Goal: Transaction & Acquisition: Purchase product/service

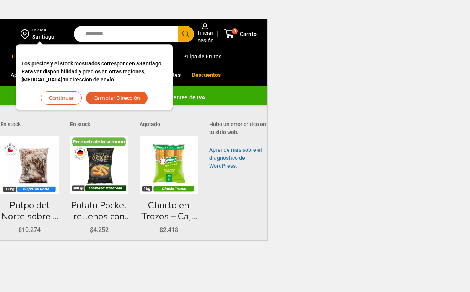
click at [63, 99] on button "Continuar" at bounding box center [61, 97] width 41 height 13
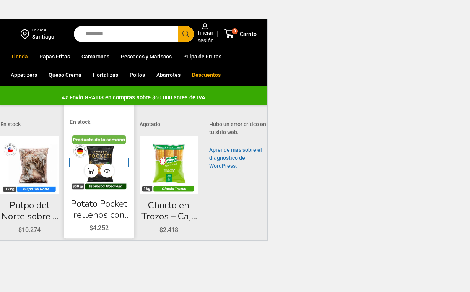
click at [98, 155] on img at bounding box center [99, 163] width 59 height 59
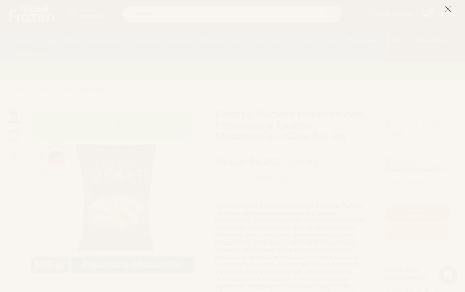
click at [447, 9] on icon at bounding box center [447, 9] width 7 height 7
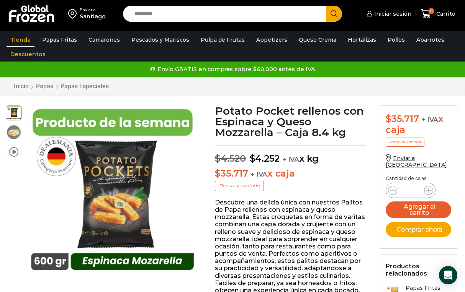
click at [27, 39] on link "Tienda" at bounding box center [21, 40] width 28 height 15
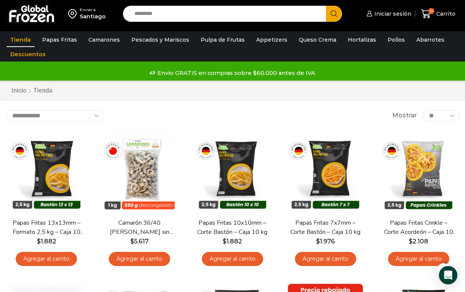
scroll to position [38, 0]
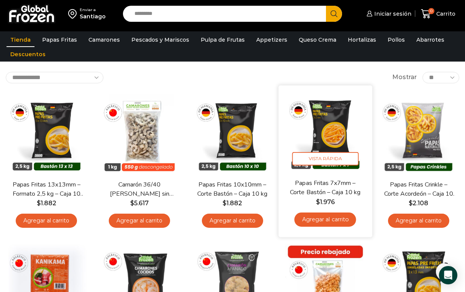
click at [329, 182] on link "Papas Fritas 7x7mm – Corte Bastón – Caja 10 kg" at bounding box center [325, 188] width 74 height 18
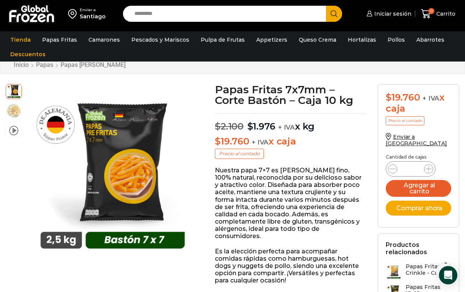
scroll to position [39, 0]
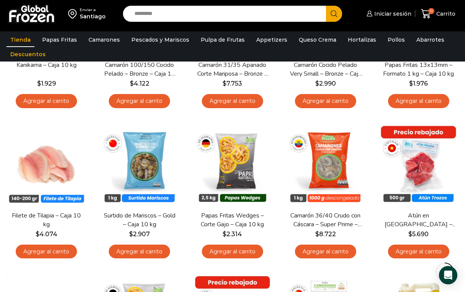
scroll to position [326, 0]
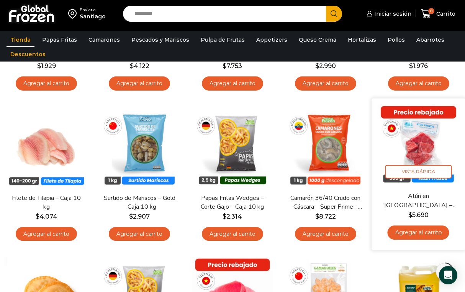
click at [421, 201] on link "Atún en [GEOGRAPHIC_DATA] – Caja 10 kg" at bounding box center [418, 201] width 74 height 18
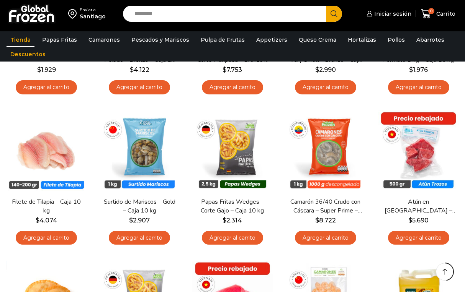
scroll to position [326, 0]
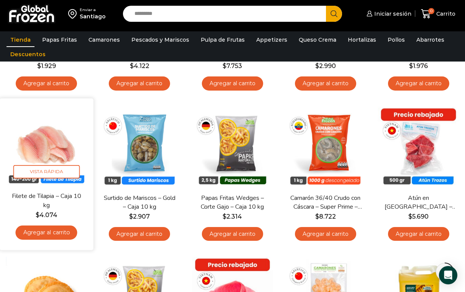
click at [44, 231] on link "Agregar al carrito" at bounding box center [47, 233] width 62 height 14
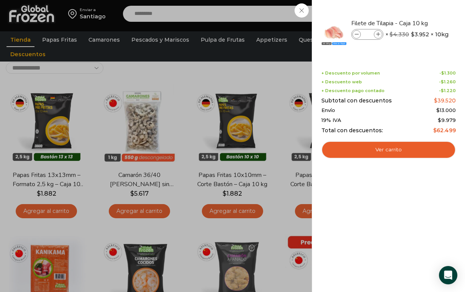
scroll to position [0, 0]
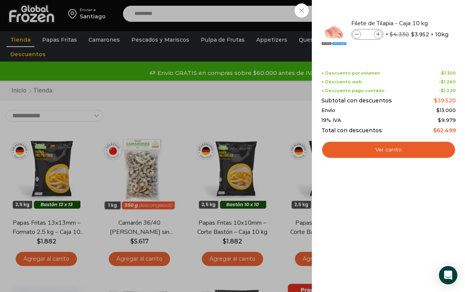
click at [419, 10] on div "1 [GEOGRAPHIC_DATA] 1 1 Shopping Cart *" at bounding box center [438, 14] width 38 height 18
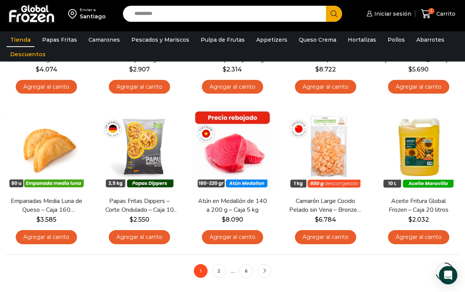
scroll to position [487, 0]
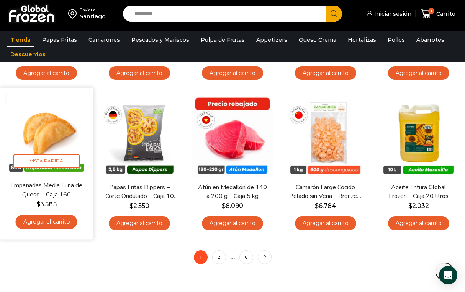
click at [51, 222] on link "Agregar al carrito" at bounding box center [47, 222] width 62 height 14
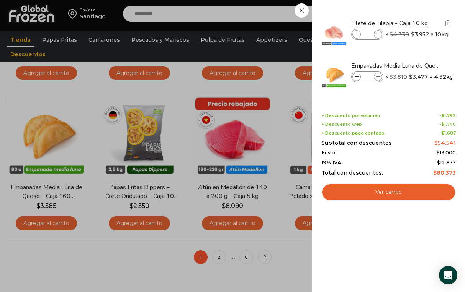
click at [355, 35] on icon at bounding box center [356, 35] width 4 height 4
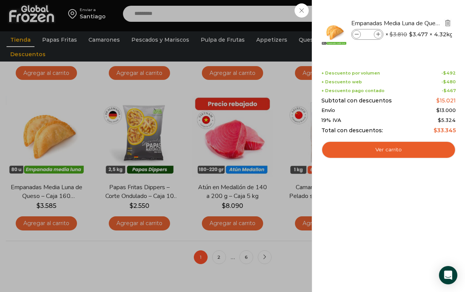
click at [448, 21] on img "Eliminar Empanadas Media Luna de Queso - Caja 160 unidades del carrito" at bounding box center [447, 23] width 7 height 7
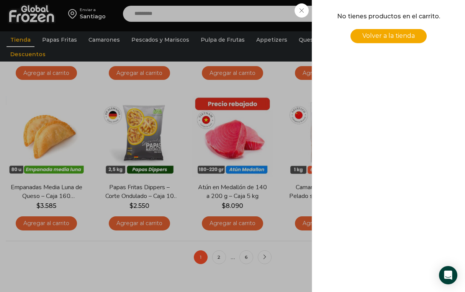
click at [410, 39] on span "Volver a la tienda" at bounding box center [388, 35] width 52 height 7
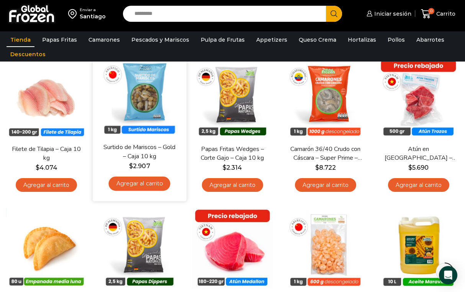
scroll to position [421, 0]
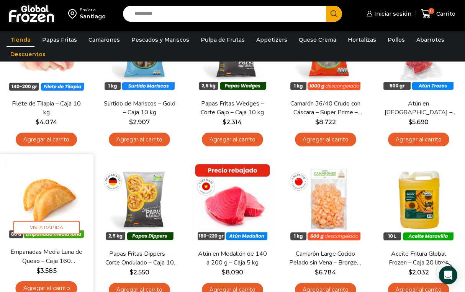
click at [46, 197] on img at bounding box center [46, 201] width 82 height 82
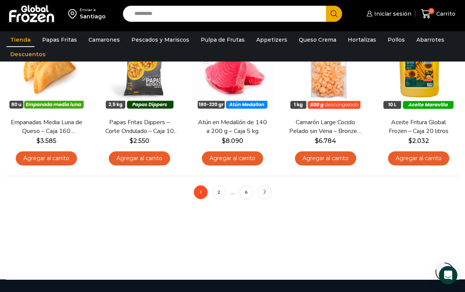
scroll to position [574, 0]
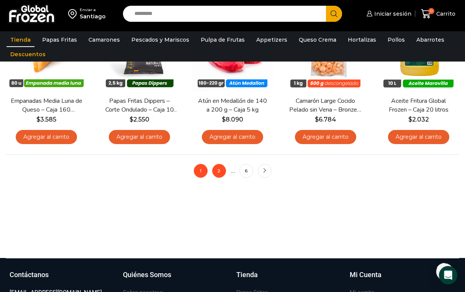
click at [217, 170] on link "2" at bounding box center [219, 171] width 14 height 14
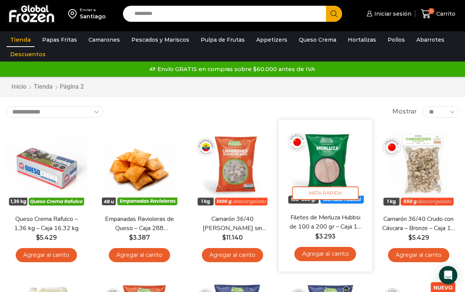
click at [296, 140] on img at bounding box center [325, 167] width 82 height 82
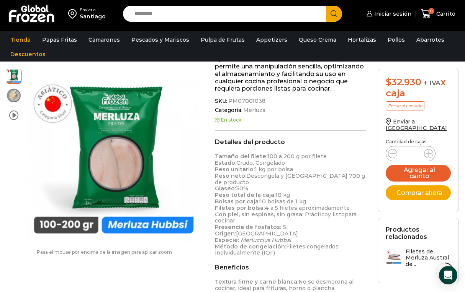
scroll to position [192, 0]
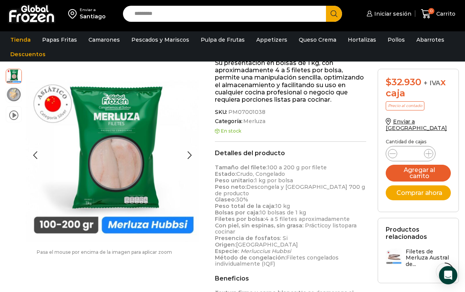
click at [12, 92] on img at bounding box center [13, 94] width 15 height 15
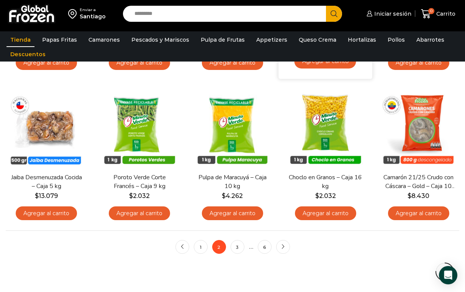
scroll to position [536, 0]
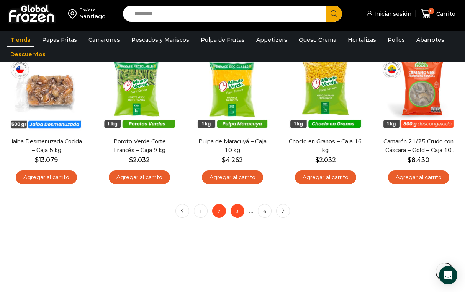
click at [233, 210] on link "3" at bounding box center [237, 211] width 14 height 14
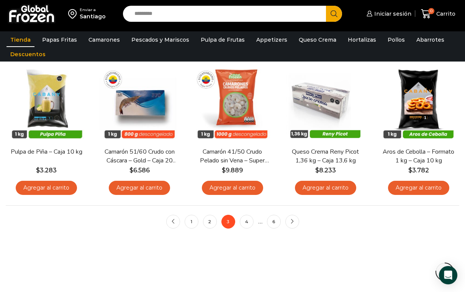
scroll to position [536, 0]
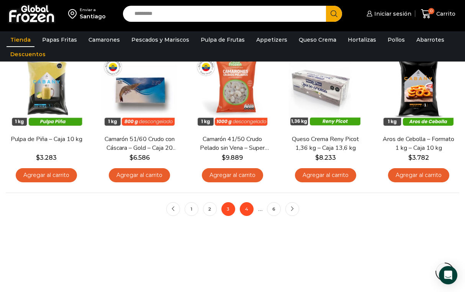
click at [245, 208] on link "4" at bounding box center [247, 209] width 14 height 14
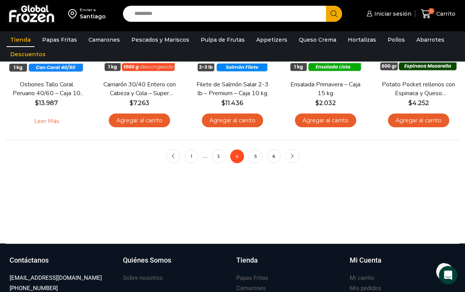
scroll to position [612, 0]
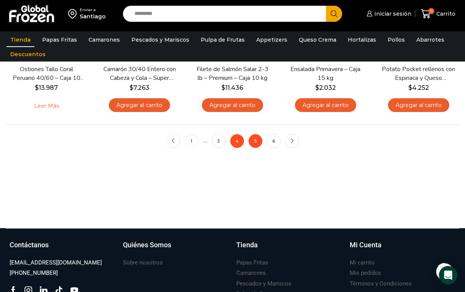
click at [257, 139] on link "5" at bounding box center [255, 141] width 14 height 14
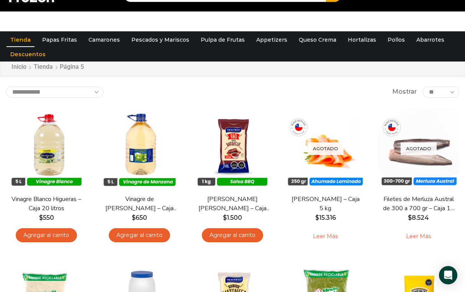
scroll to position [38, 0]
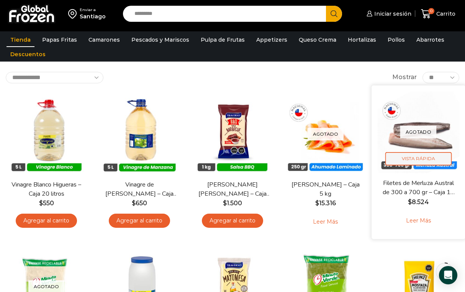
click at [418, 155] on span "Vista Rápida" at bounding box center [418, 158] width 66 height 13
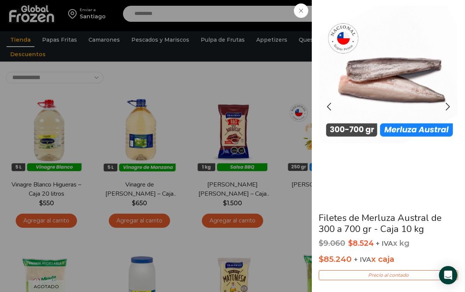
scroll to position [0, 0]
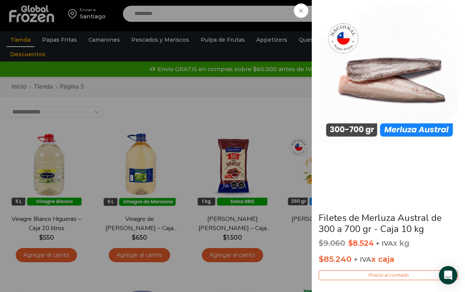
click at [302, 10] on icon at bounding box center [301, 11] width 4 height 4
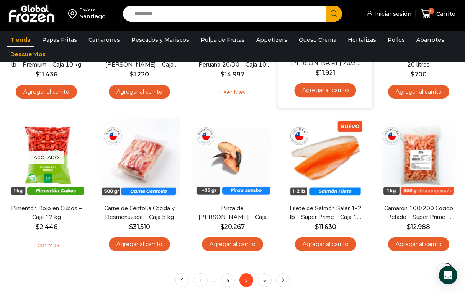
scroll to position [497, 0]
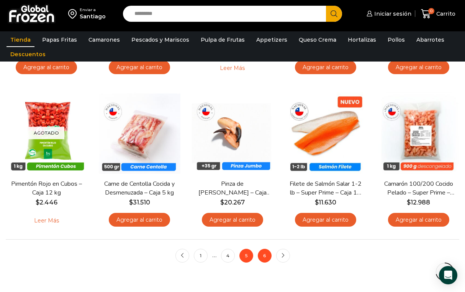
click at [266, 254] on link "6" at bounding box center [265, 256] width 14 height 14
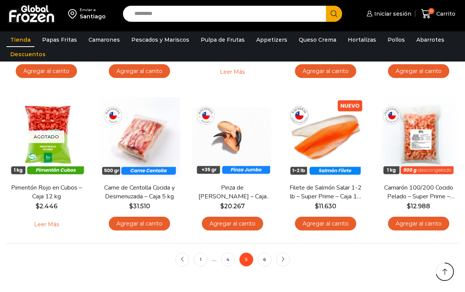
scroll to position [497, 0]
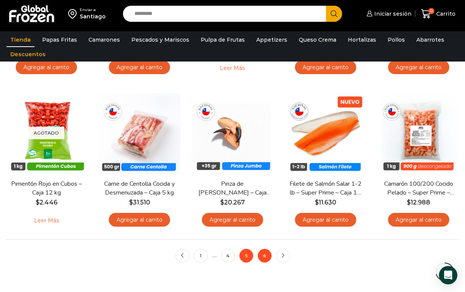
click at [264, 256] on link "6" at bounding box center [265, 256] width 14 height 14
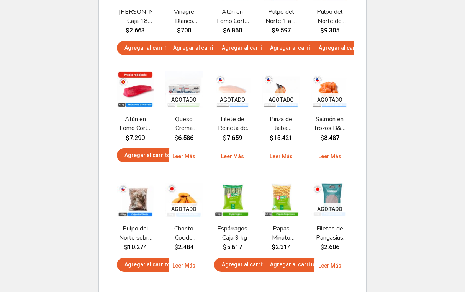
scroll to position [193, 0]
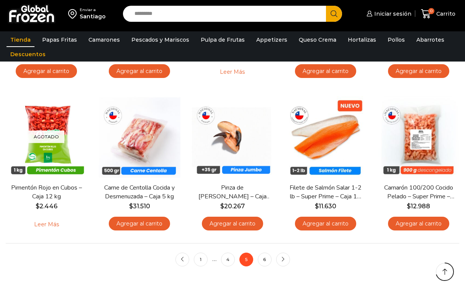
scroll to position [497, 0]
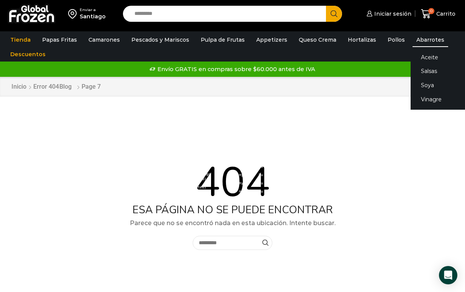
click at [413, 41] on link "Abarrotes" at bounding box center [430, 40] width 36 height 15
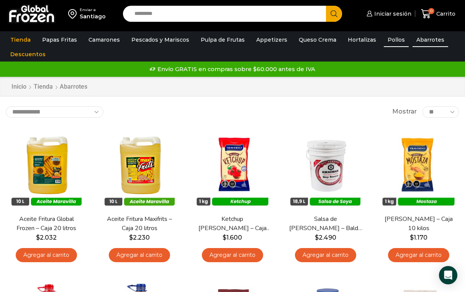
click at [383, 39] on link "Pollos" at bounding box center [395, 40] width 25 height 15
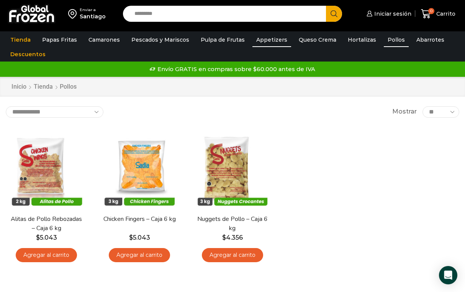
click at [271, 42] on link "Appetizers" at bounding box center [271, 40] width 39 height 15
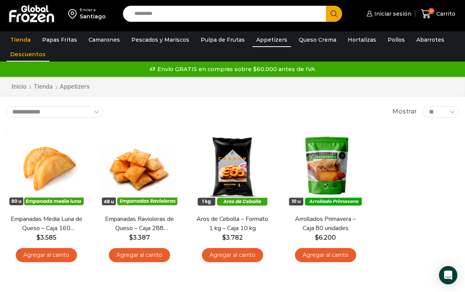
click at [26, 54] on link "Descuentos" at bounding box center [28, 54] width 43 height 15
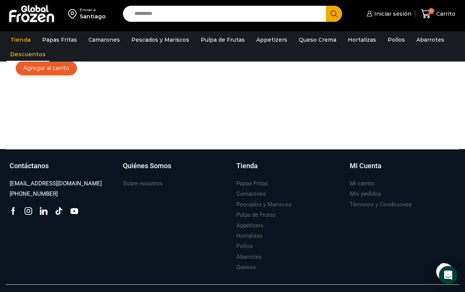
scroll to position [344, 0]
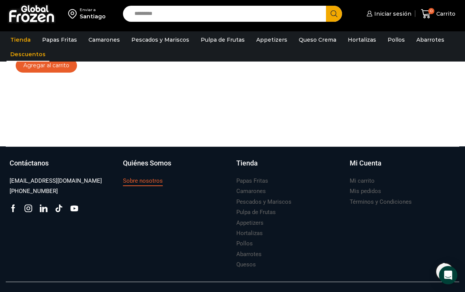
click at [141, 182] on h3 "Sobre nosotros" at bounding box center [143, 181] width 40 height 8
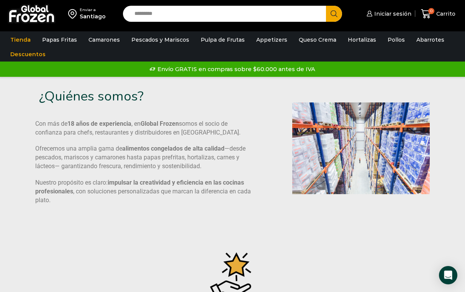
click at [34, 16] on img at bounding box center [32, 14] width 48 height 20
